Goal: Task Accomplishment & Management: Use online tool/utility

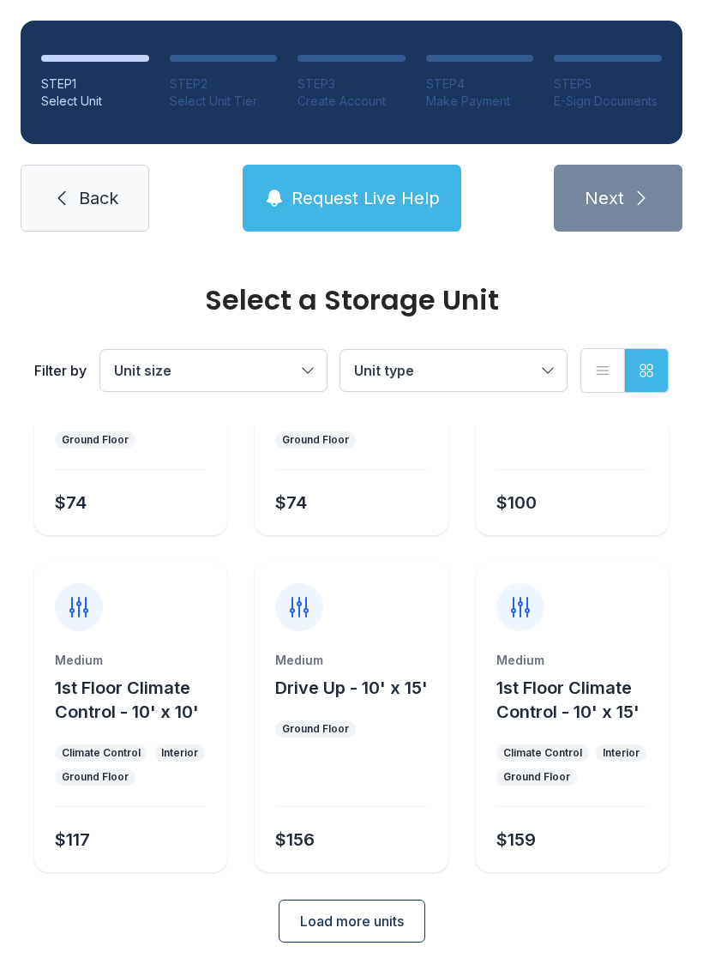
scroll to position [204, 0]
click at [332, 924] on span "Load more units" at bounding box center [352, 922] width 104 height 21
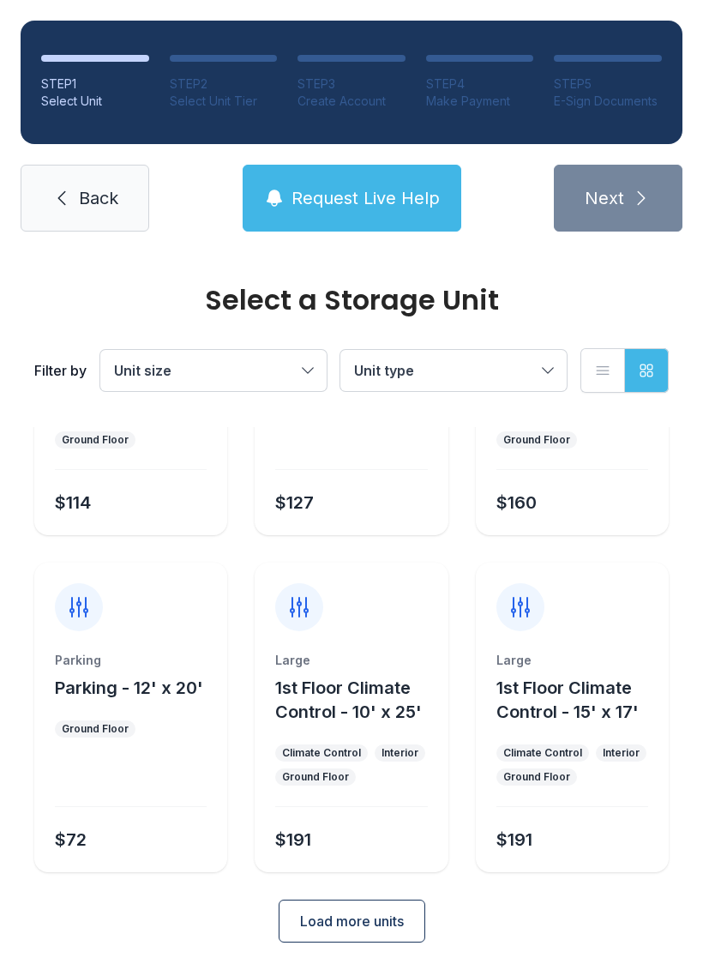
scroll to position [878, 0]
click at [352, 918] on span "Load more units" at bounding box center [352, 922] width 104 height 21
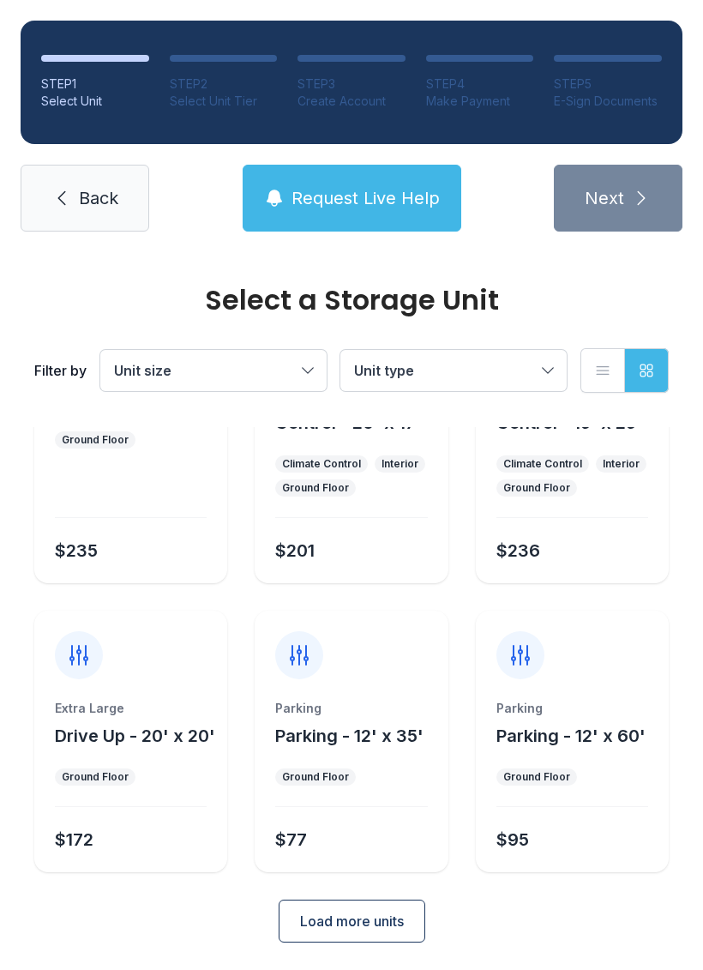
scroll to position [1504, 0]
click at [377, 929] on span "Load more units" at bounding box center [352, 922] width 104 height 21
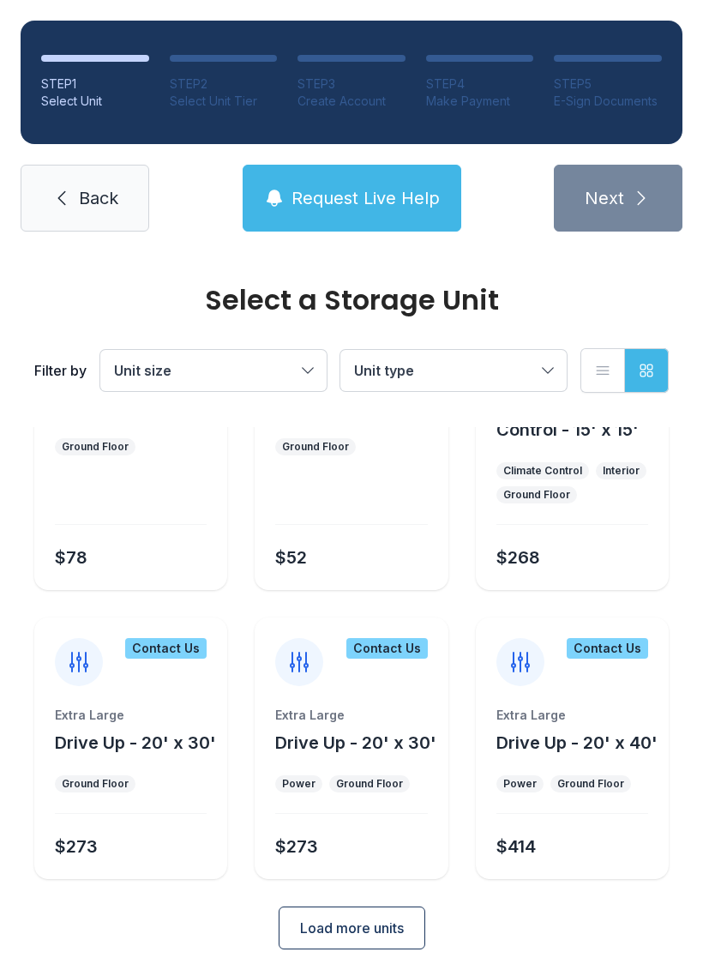
scroll to position [2127, 0]
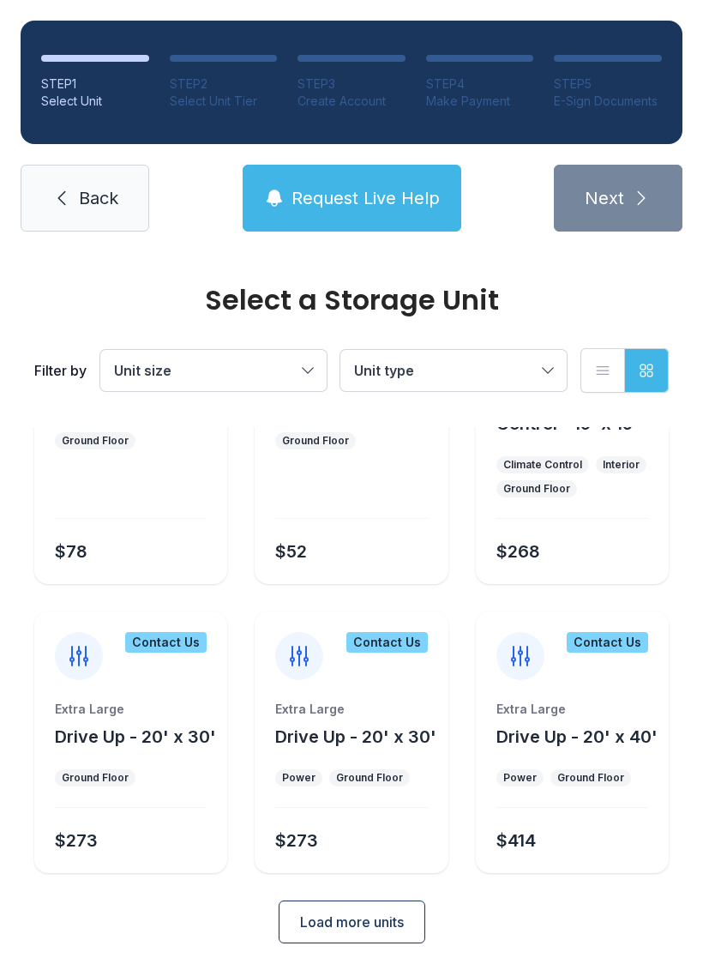
click at [383, 930] on span "Load more units" at bounding box center [352, 922] width 104 height 21
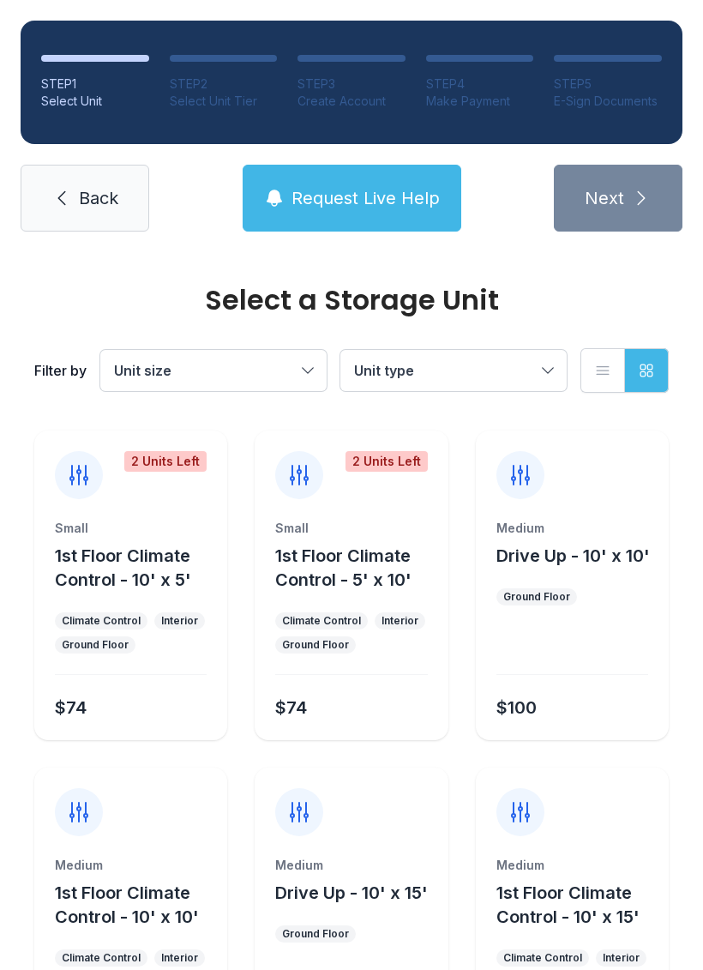
scroll to position [0, 0]
click at [364, 204] on span "Request Live Help" at bounding box center [366, 198] width 148 height 24
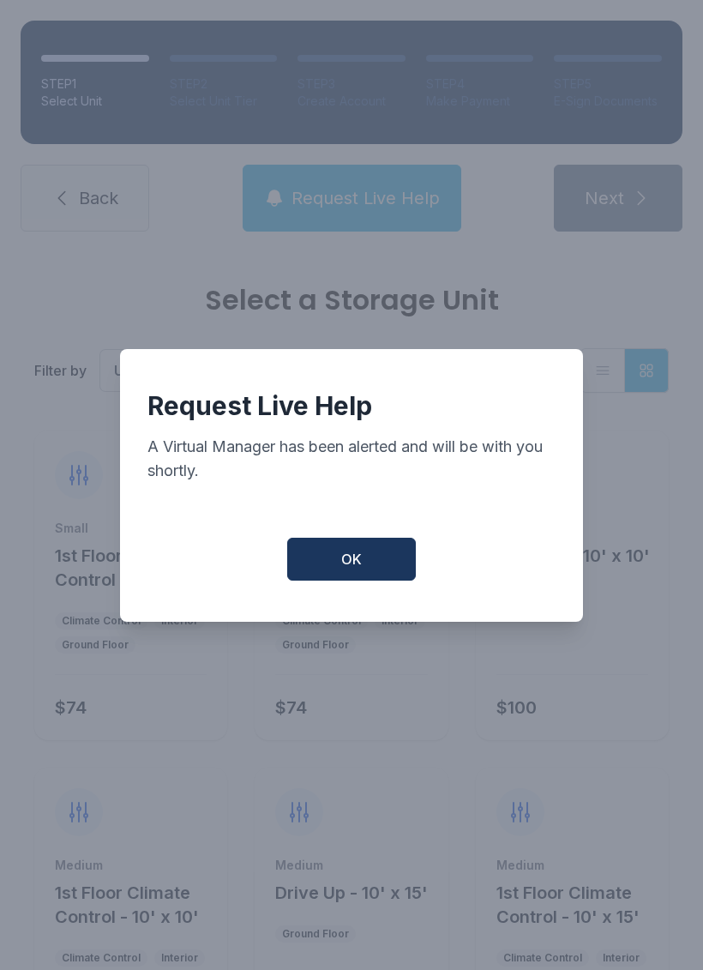
click at [357, 581] on button "OK" at bounding box center [351, 559] width 129 height 43
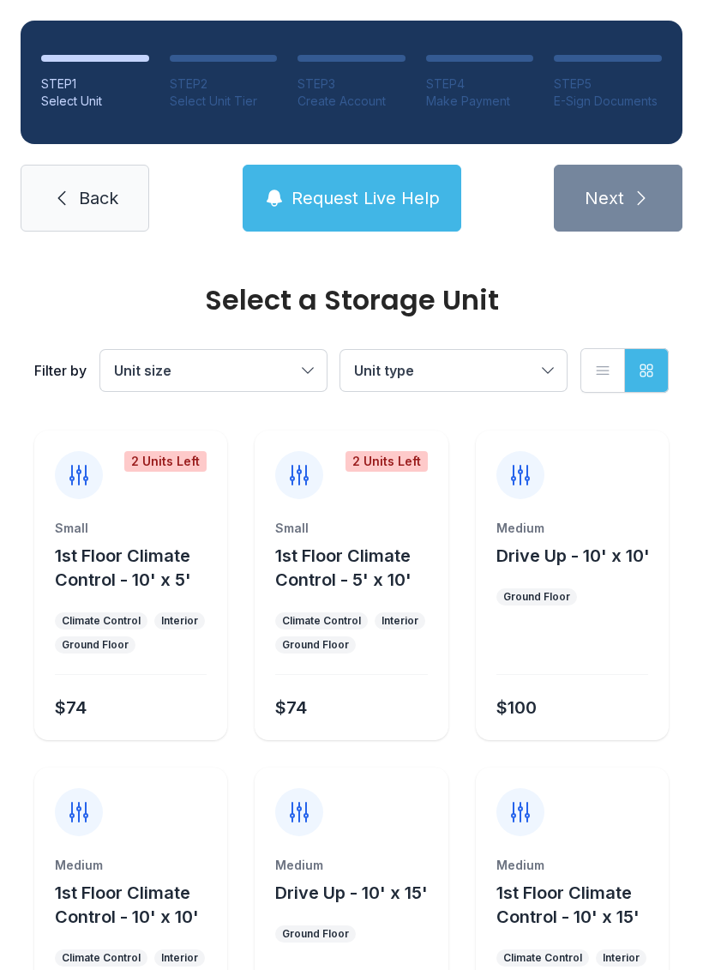
click at [94, 202] on span "Back" at bounding box center [98, 198] width 39 height 24
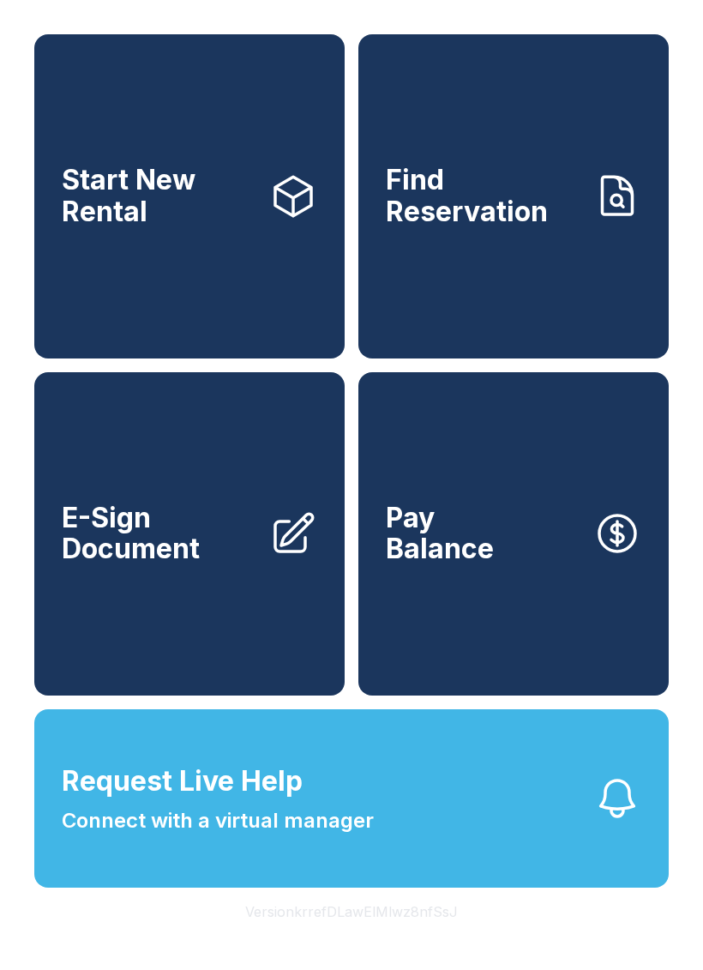
click at [323, 804] on span "Request Live Help Connect with a virtual manager" at bounding box center [218, 798] width 312 height 75
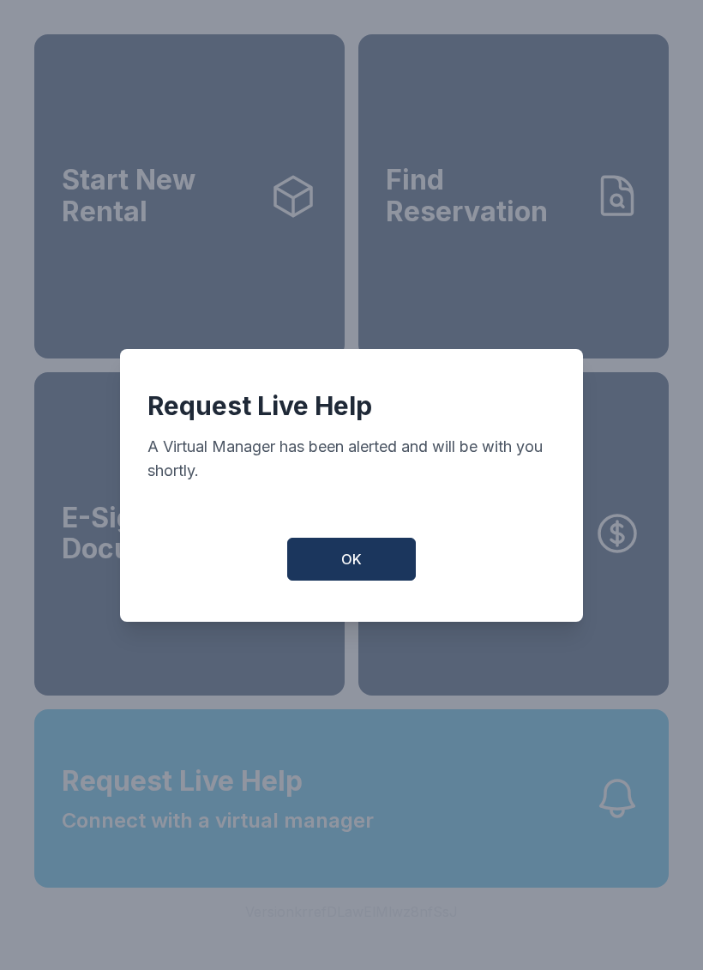
click at [316, 545] on div "Request Live Help A Virtual Manager has been alerted and will be with you short…" at bounding box center [351, 485] width 463 height 273
click at [367, 563] on button "OK" at bounding box center [351, 559] width 129 height 43
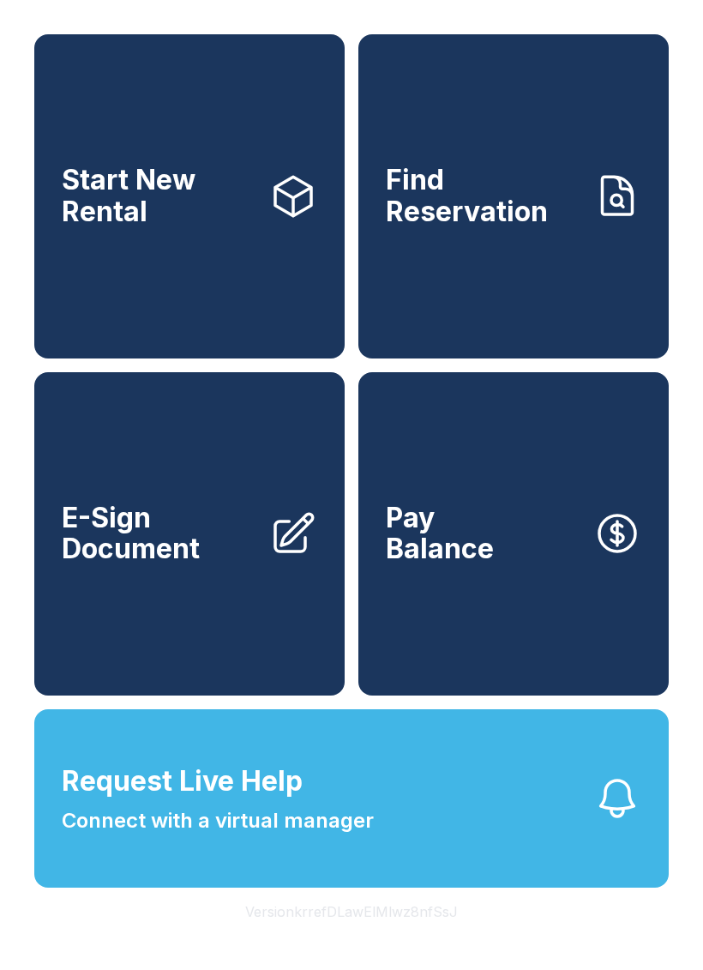
click at [367, 563] on button "OK" at bounding box center [352, 554] width 123 height 41
click at [397, 555] on span "Pay Balance" at bounding box center [440, 533] width 108 height 63
click at [508, 841] on button "Request Live Help Connect with a virtual manager" at bounding box center [351, 798] width 635 height 178
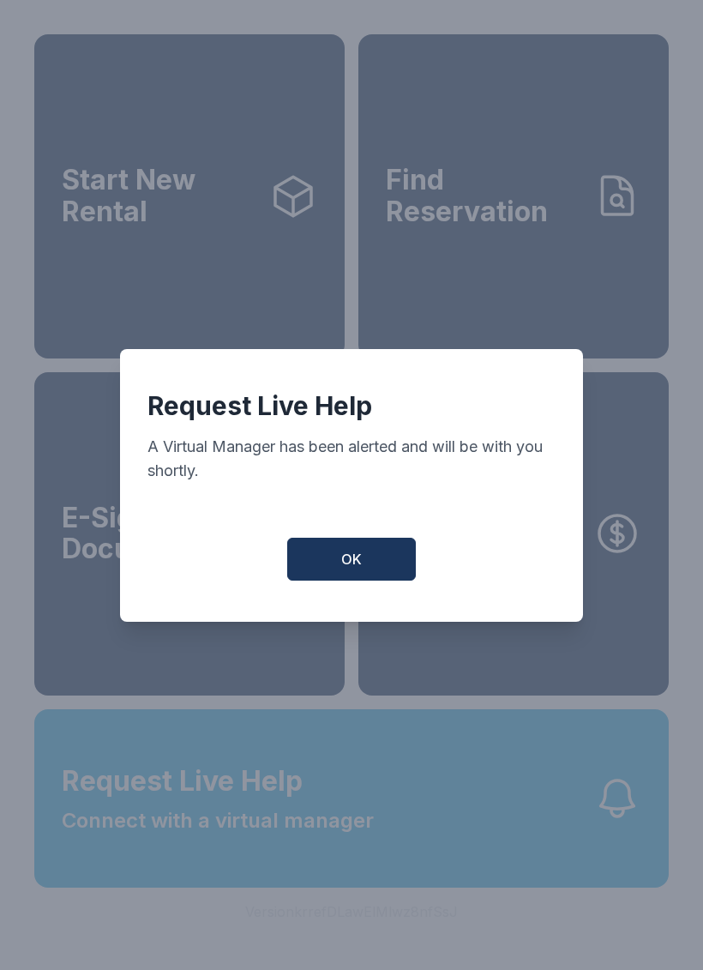
click at [381, 576] on button "OK" at bounding box center [351, 559] width 129 height 43
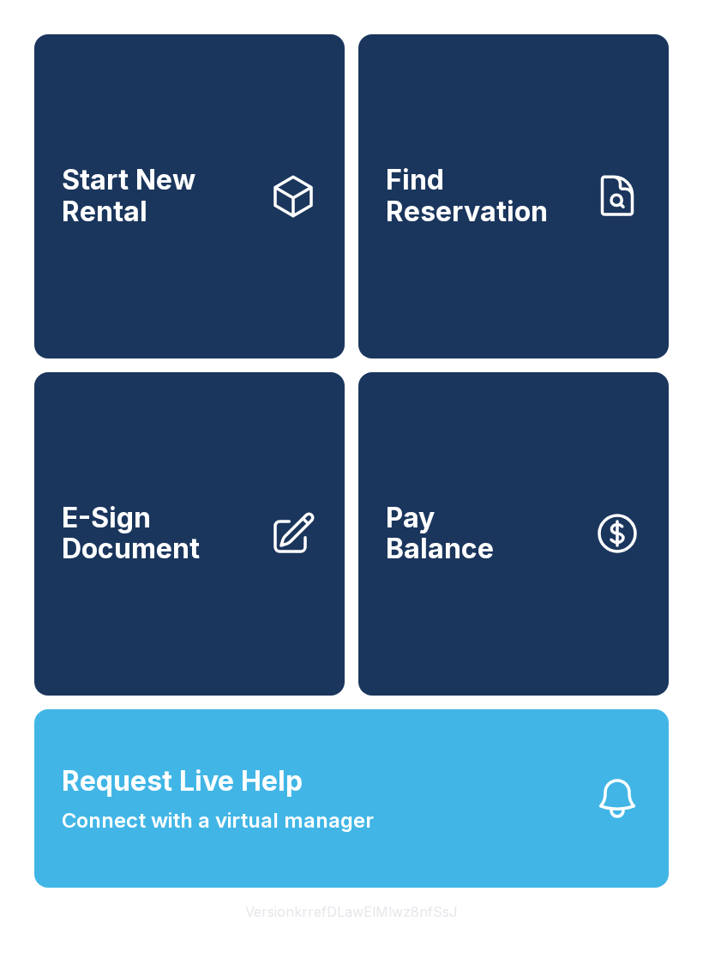
click at [193, 611] on link "E-Sign Document" at bounding box center [189, 534] width 310 height 324
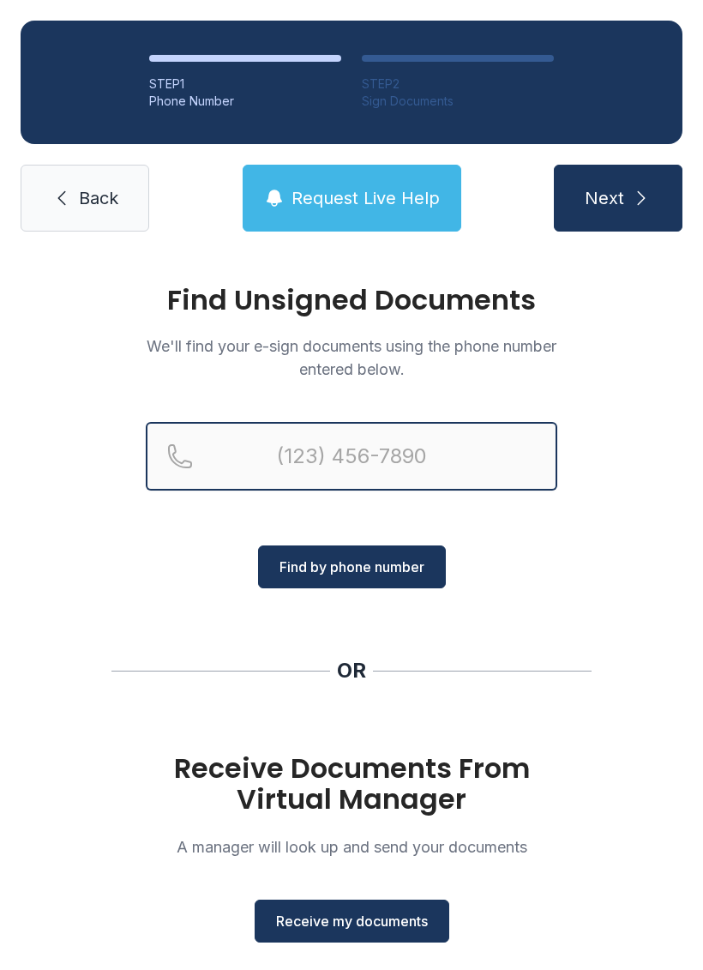
click at [331, 438] on input "Reservation phone number" at bounding box center [352, 456] width 412 height 69
type input "[PHONE_NUMBER]"
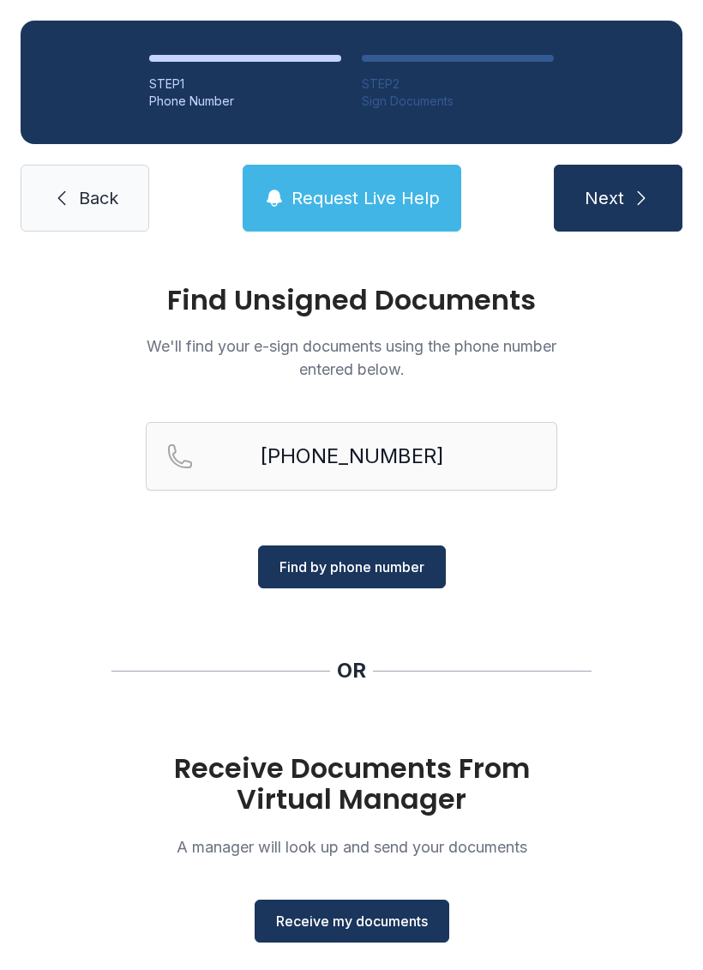
click at [380, 563] on span "Find by phone number" at bounding box center [352, 567] width 145 height 21
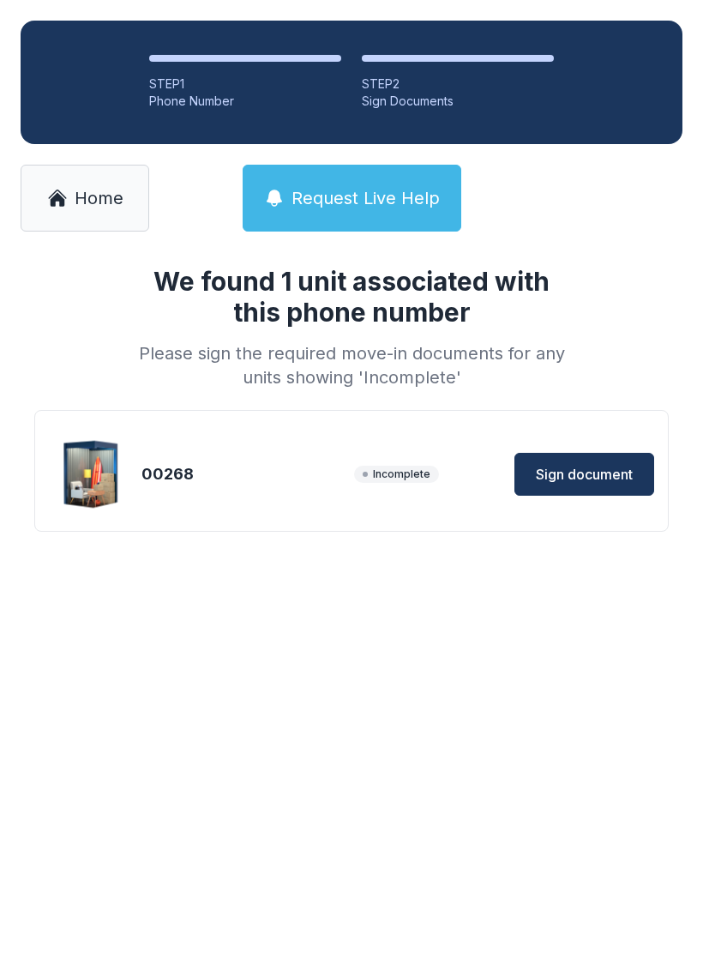
click at [606, 467] on span "Sign document" at bounding box center [584, 474] width 97 height 21
